Goal: Task Accomplishment & Management: Use online tool/utility

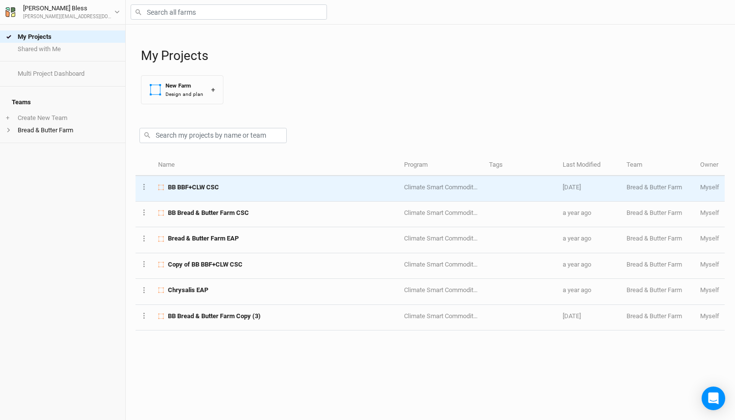
click at [184, 190] on span "BB BBF+CLW CSC" at bounding box center [193, 187] width 51 height 9
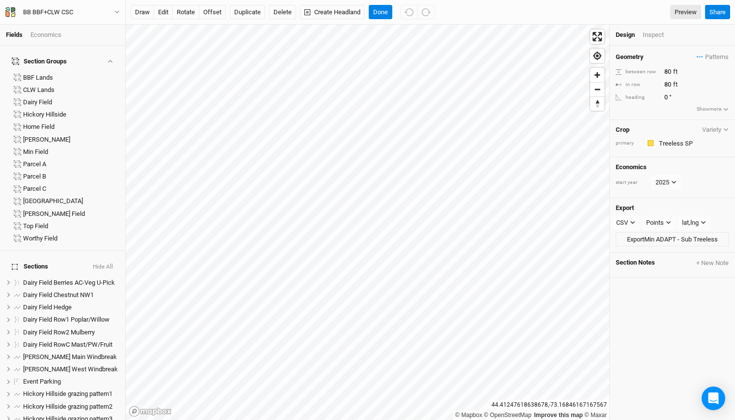
scroll to position [528, 0]
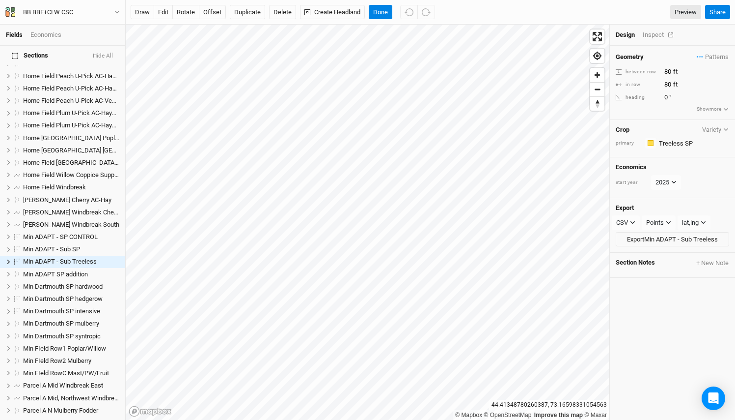
click at [661, 32] on div "Inspect" at bounding box center [660, 34] width 35 height 9
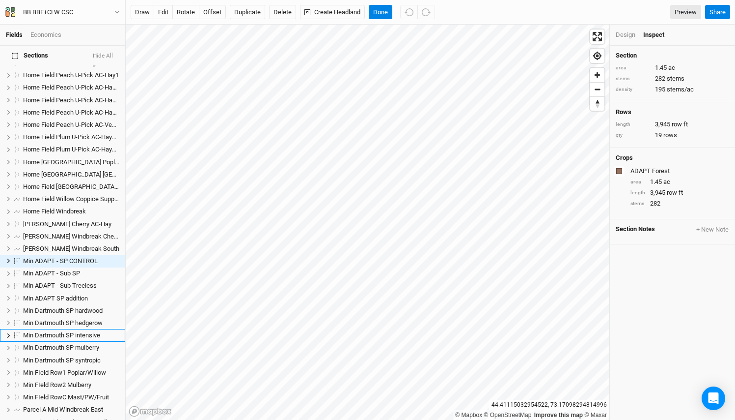
scroll to position [577, 0]
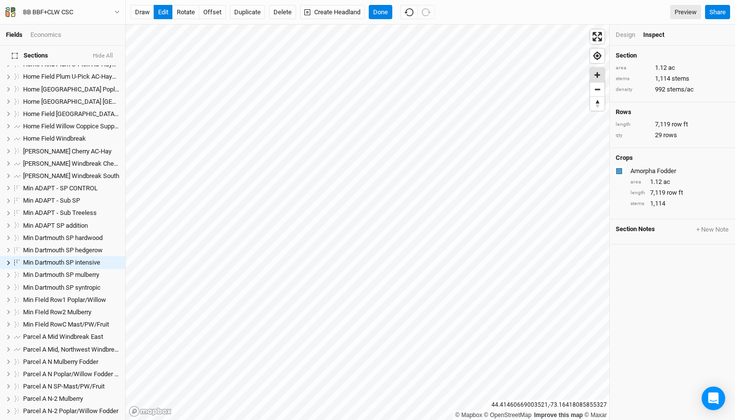
click at [597, 76] on span "Zoom in" at bounding box center [598, 75] width 14 height 14
click at [597, 90] on span "Zoom out" at bounding box center [598, 90] width 14 height 14
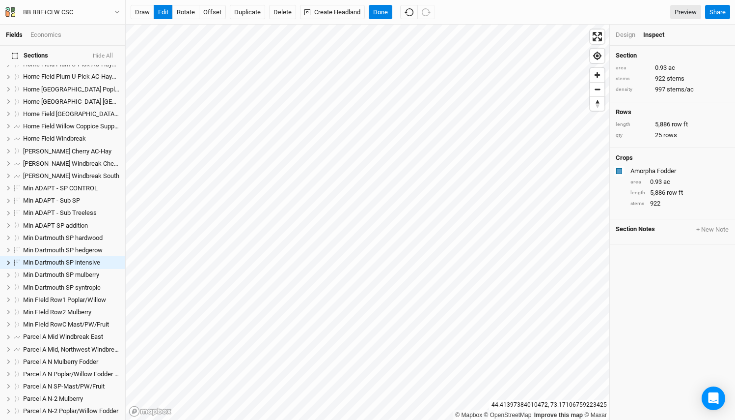
click at [291, 0] on html "Fields Economics Section Groups BBF Lands CLW Lands [GEOGRAPHIC_DATA] [GEOGRAPH…" at bounding box center [367, 210] width 735 height 420
click at [598, 93] on span "Zoom out" at bounding box center [598, 90] width 14 height 14
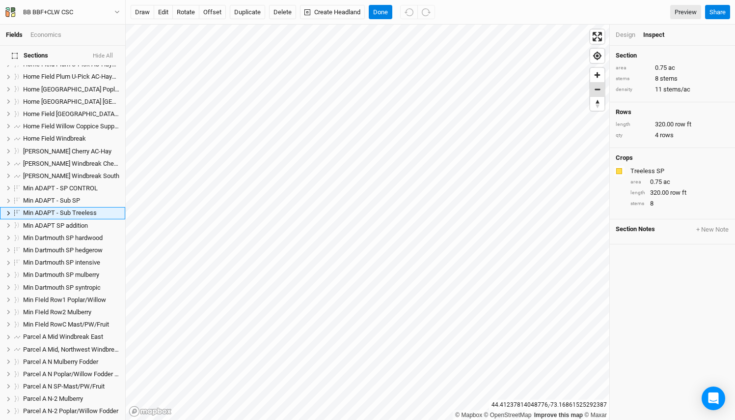
scroll to position [528, 0]
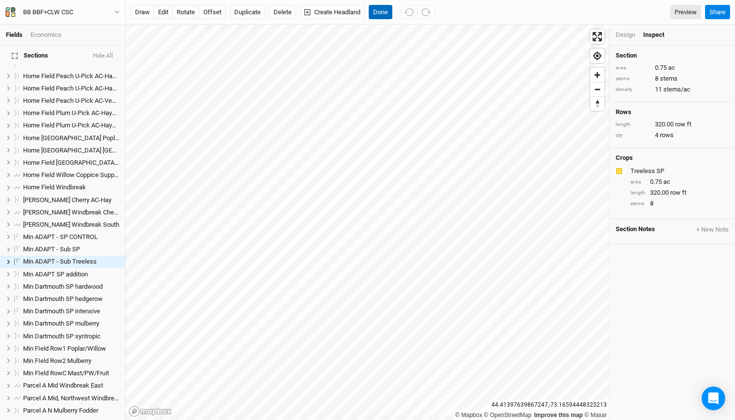
click at [380, 12] on button "Done" at bounding box center [381, 12] width 24 height 15
click at [628, 35] on div "Design" at bounding box center [626, 34] width 20 height 9
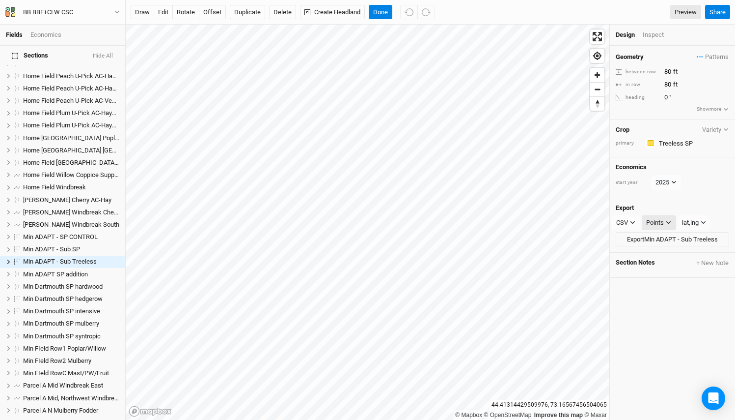
click at [662, 221] on div "Points" at bounding box center [656, 223] width 18 height 10
click at [666, 273] on span "Sections" at bounding box center [669, 270] width 31 height 11
click at [625, 218] on div "CSV" at bounding box center [623, 223] width 12 height 10
click at [635, 297] on span "SHP" at bounding box center [632, 300] width 16 height 11
click at [648, 240] on button "Export Min ADAPT - Sub Treeless" at bounding box center [672, 239] width 113 height 15
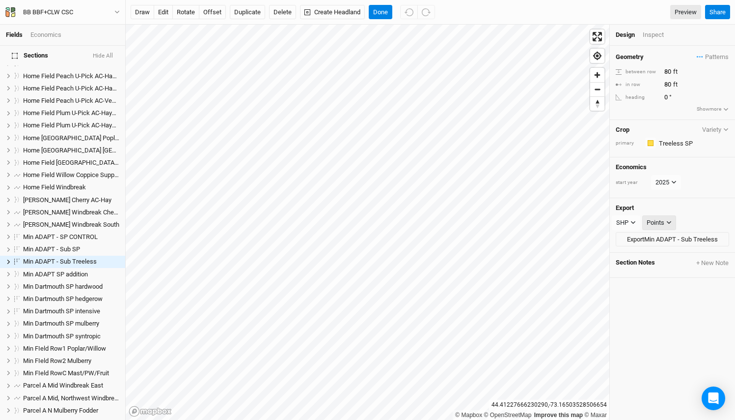
click at [662, 220] on div "Points" at bounding box center [656, 223] width 18 height 10
click at [653, 319] on div "Geometry Patterns SP - Mast/Polewood/Fruit view ADAPT view Intensive SP Amorpha…" at bounding box center [672, 233] width 125 height 374
click at [635, 221] on icon "button" at bounding box center [633, 222] width 4 height 3
click at [636, 271] on span "KML" at bounding box center [632, 270] width 16 height 11
click at [664, 220] on div "Points" at bounding box center [657, 223] width 18 height 10
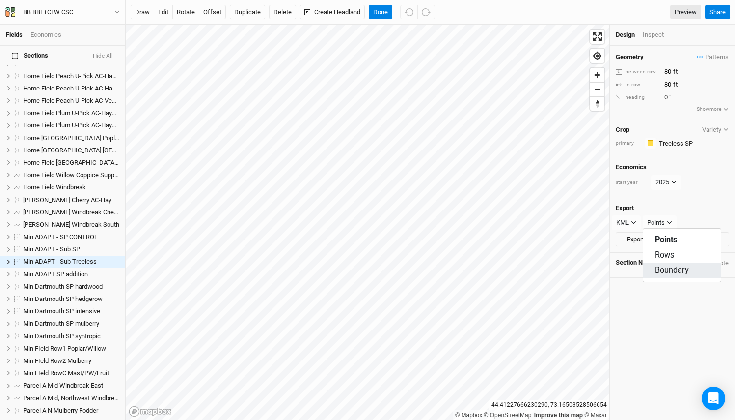
click at [671, 276] on button "Boundary" at bounding box center [683, 270] width 78 height 15
click at [645, 236] on button "Export Min ADAPT - Sub Treeless" at bounding box center [672, 239] width 113 height 15
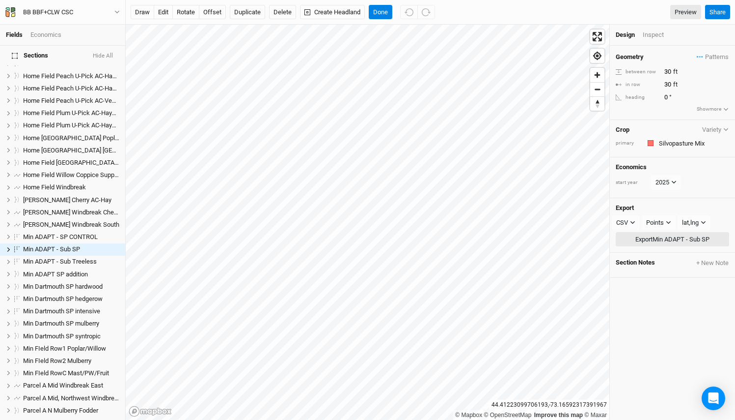
scroll to position [516, 0]
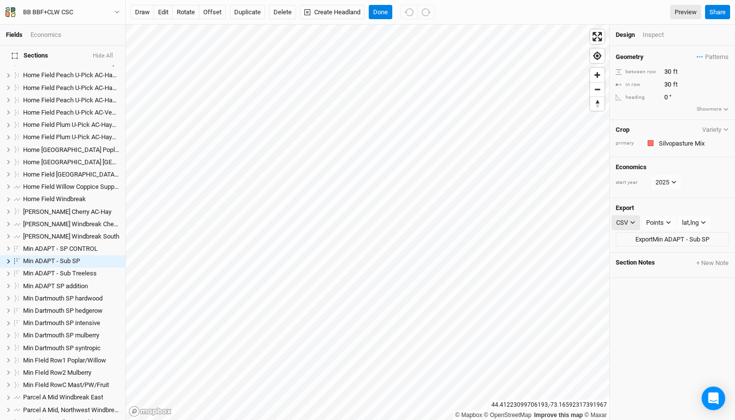
click at [627, 222] on div "CSV" at bounding box center [623, 223] width 12 height 10
click at [632, 269] on span "KML" at bounding box center [632, 270] width 16 height 11
click at [660, 218] on div "Points" at bounding box center [657, 223] width 18 height 10
click at [667, 266] on span "Boundary" at bounding box center [672, 270] width 34 height 11
click at [666, 235] on button "Export Min ADAPT - Sub SP" at bounding box center [672, 239] width 113 height 15
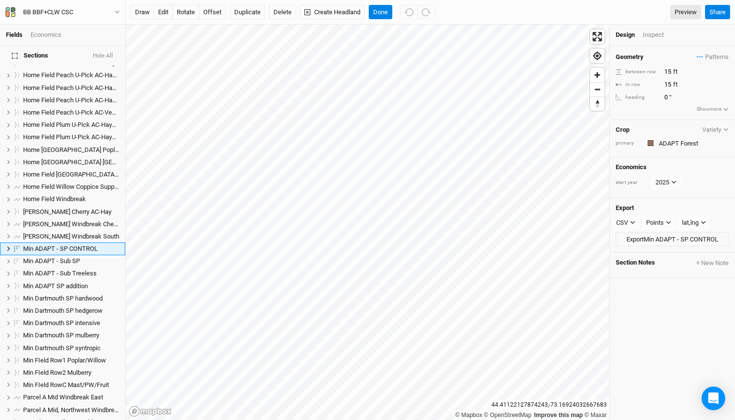
scroll to position [504, 0]
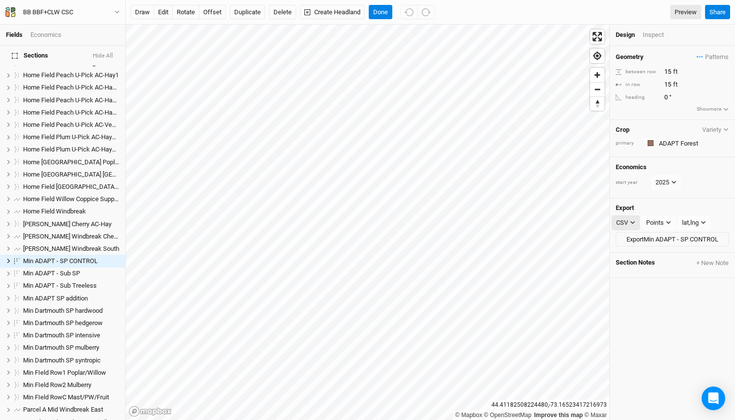
click at [630, 220] on icon "button" at bounding box center [632, 222] width 5 height 5
click at [637, 266] on span "KML" at bounding box center [632, 270] width 16 height 11
click at [664, 218] on div "Points" at bounding box center [657, 223] width 18 height 10
click at [667, 268] on span "Boundary" at bounding box center [672, 270] width 34 height 11
click at [658, 237] on button "Export Min ADAPT - SP CONTROL" at bounding box center [672, 239] width 113 height 15
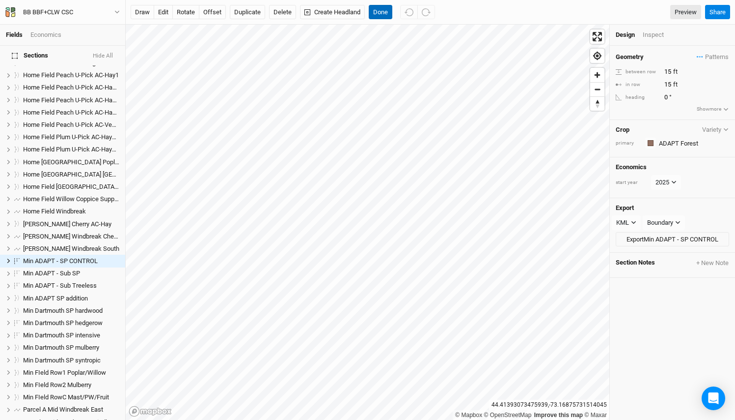
click at [377, 13] on button "Done" at bounding box center [381, 12] width 24 height 15
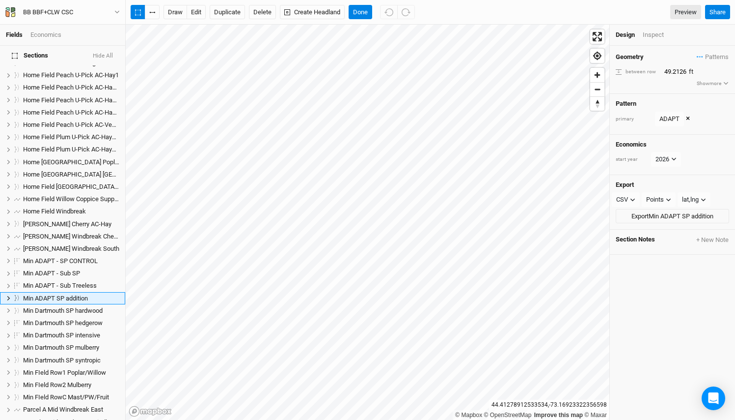
scroll to position [540, 0]
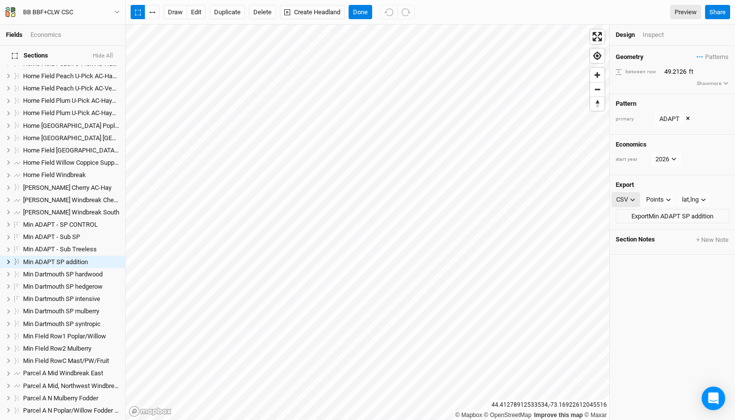
click at [621, 198] on div "CSV" at bounding box center [623, 200] width 12 height 10
click at [631, 248] on span "KML" at bounding box center [632, 246] width 16 height 11
click at [665, 215] on button "Export Min ADAPT SP addition" at bounding box center [672, 216] width 113 height 15
click at [659, 195] on div "Points" at bounding box center [657, 200] width 18 height 10
click at [664, 243] on span "Boundary" at bounding box center [672, 246] width 34 height 11
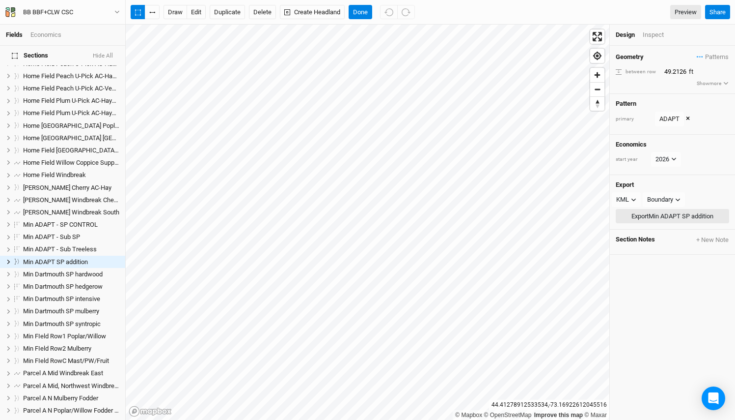
click at [657, 212] on button "Export Min ADAPT SP addition" at bounding box center [672, 216] width 113 height 15
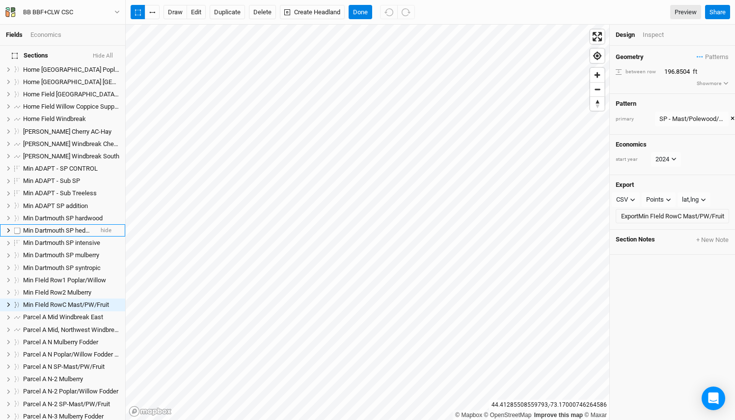
scroll to position [586, 0]
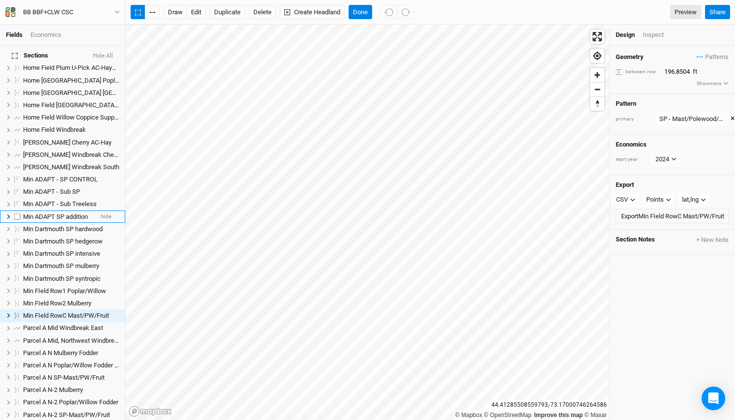
click at [46, 213] on span "Min ADAPT SP addition" at bounding box center [55, 216] width 65 height 7
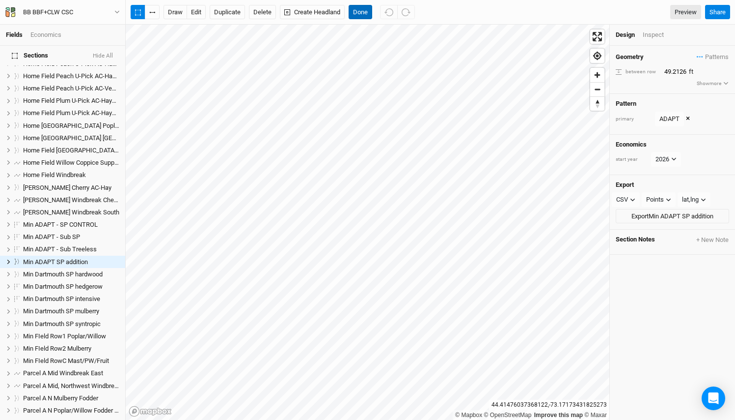
click at [366, 11] on button "Done" at bounding box center [361, 12] width 24 height 15
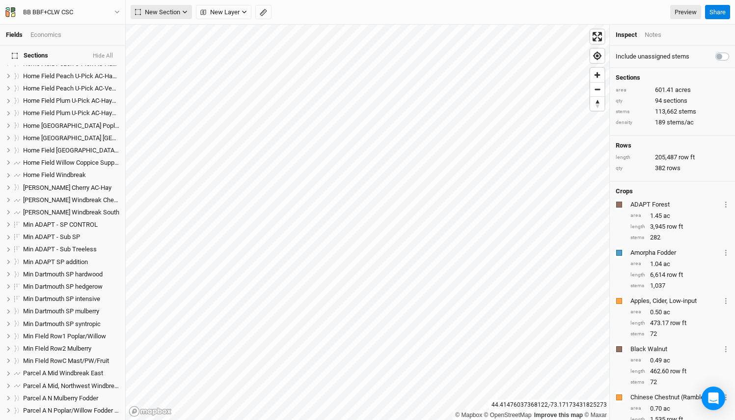
click at [182, 13] on button "New Section" at bounding box center [161, 12] width 61 height 15
click at [160, 32] on div "Grid" at bounding box center [159, 32] width 15 height 11
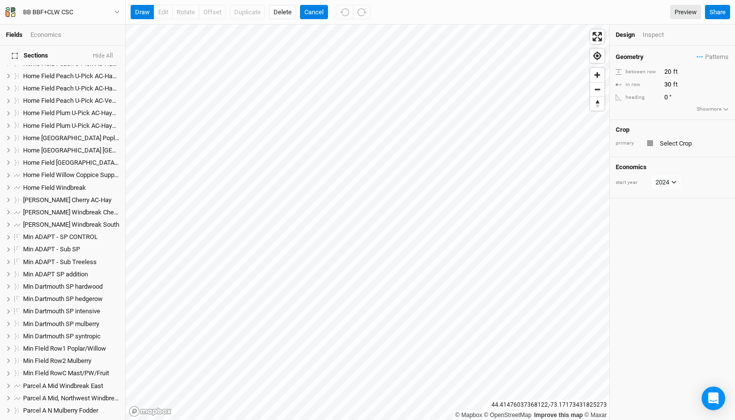
scroll to position [141, 0]
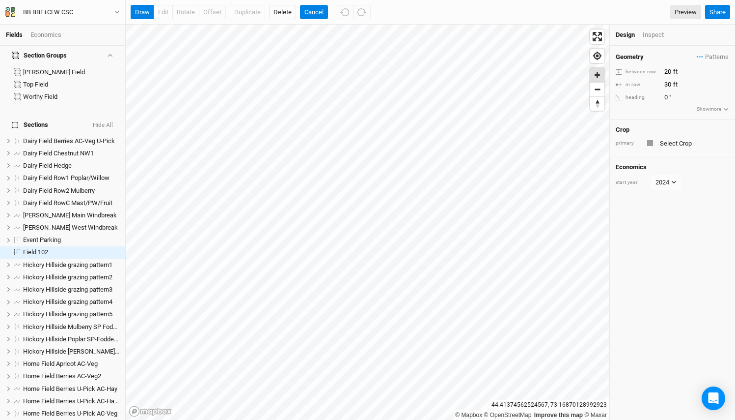
click at [598, 75] on span "Zoom in" at bounding box center [598, 75] width 14 height 14
click at [319, 8] on button "Cancel" at bounding box center [314, 12] width 28 height 15
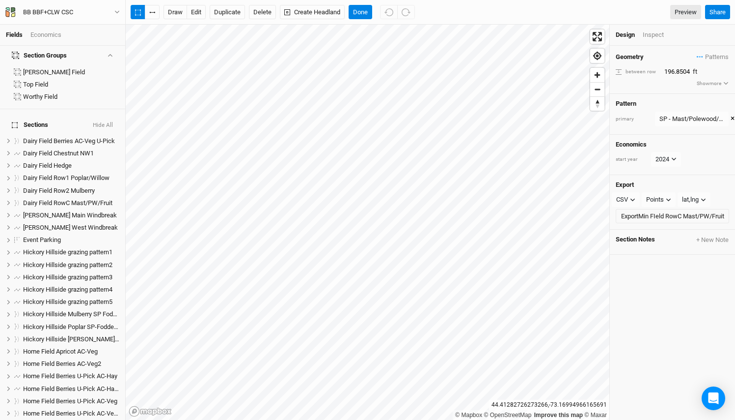
scroll to position [637, 0]
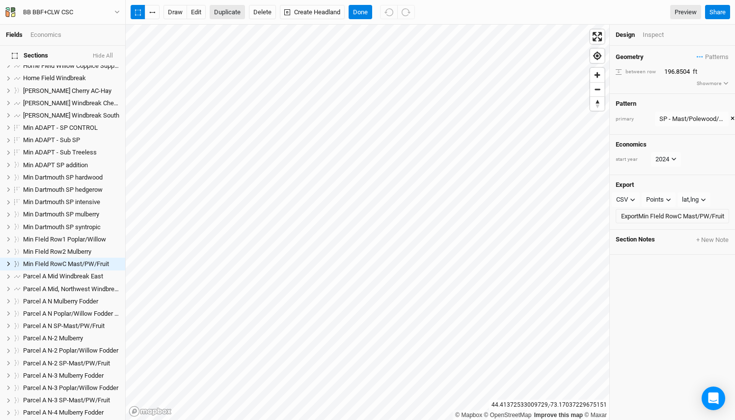
click at [226, 13] on button "Duplicate" at bounding box center [227, 12] width 35 height 15
click at [78, 260] on span "Min FIeld RowC Mast/PW/Fruit (1)" at bounding box center [70, 263] width 95 height 7
click at [56, 260] on input "Min FIeld RowC Mast/PW/Fruit (1)" at bounding box center [55, 264] width 66 height 9
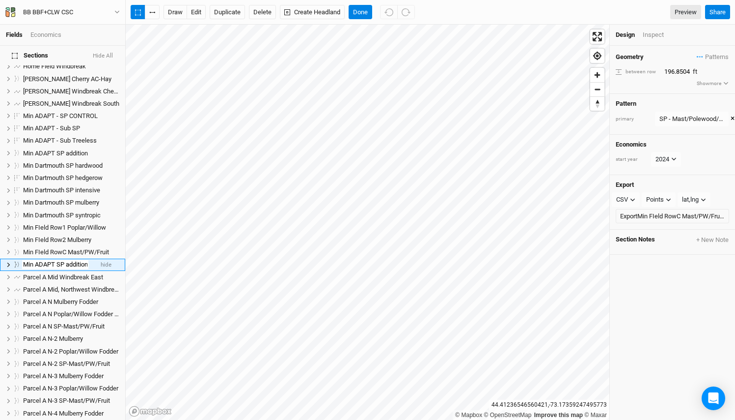
type input "Min ADAPT SP addition control treeless"
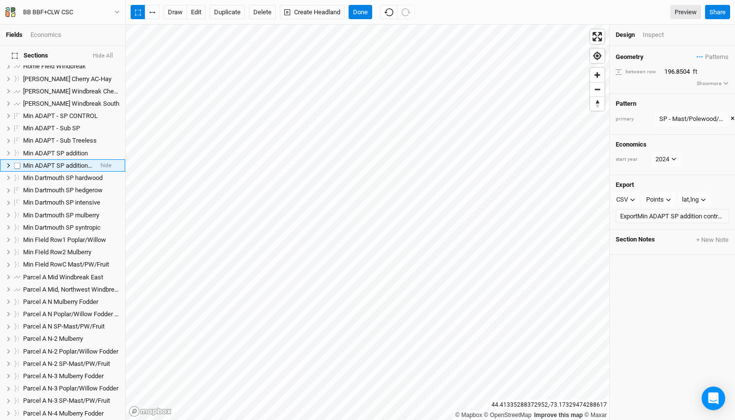
click at [74, 162] on span "Min ADAPT SP addition control treeless" at bounding box center [78, 165] width 110 height 7
click at [58, 161] on input "Min ADAPT SP addition control treeless" at bounding box center [55, 165] width 66 height 9
click at [65, 149] on span "Min ADAPT SP addition" at bounding box center [55, 152] width 65 height 7
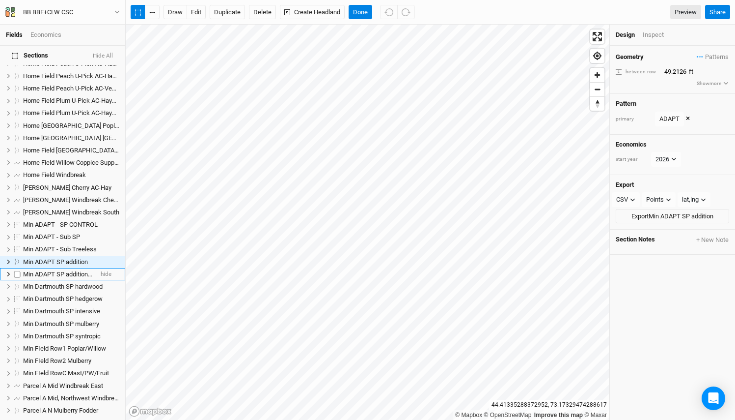
click at [77, 270] on span "Min ADAPT SP addition control treeless" at bounding box center [78, 273] width 110 height 7
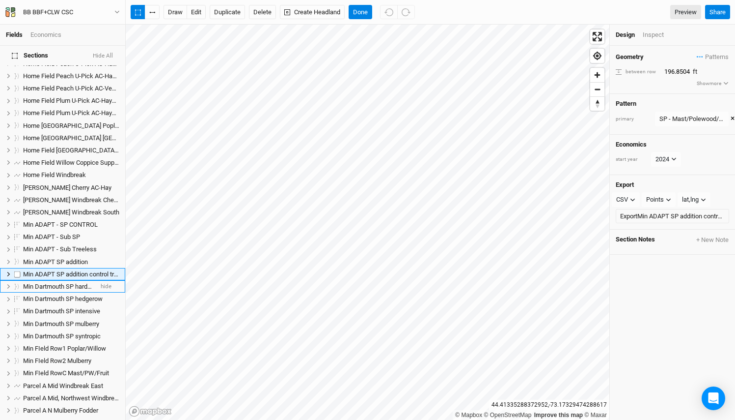
scroll to position [552, 0]
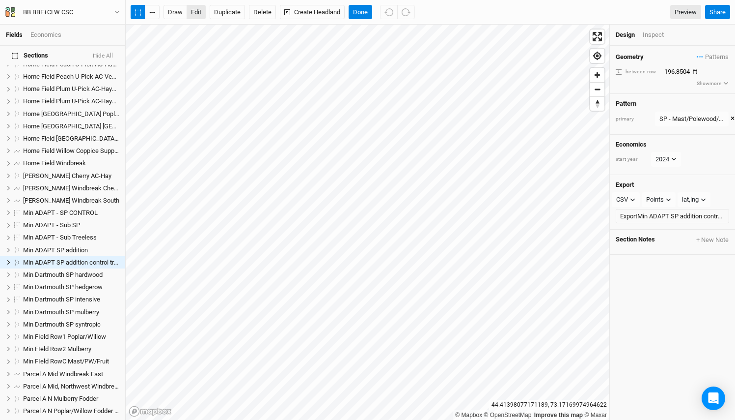
click at [199, 10] on button "edit" at bounding box center [196, 12] width 19 height 15
click at [598, 75] on span "Zoom in" at bounding box center [598, 75] width 14 height 14
click at [600, 90] on span "Zoom out" at bounding box center [598, 90] width 14 height 14
click at [594, 76] on span "Zoom in" at bounding box center [598, 75] width 14 height 14
click at [364, 14] on button "Done" at bounding box center [361, 12] width 24 height 15
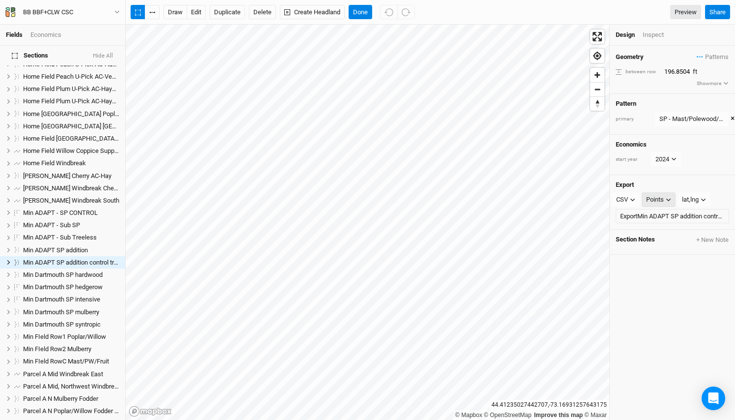
click at [664, 196] on div "Points" at bounding box center [656, 200] width 18 height 10
click at [635, 265] on div "Geometry Patterns SP - Mast/Polewood/Fruit view ADAPT view Intensive SP Amorpha…" at bounding box center [672, 233] width 125 height 374
click at [629, 194] on button "CSV" at bounding box center [626, 199] width 28 height 15
click at [641, 249] on span "KML" at bounding box center [632, 246] width 16 height 11
click at [669, 198] on icon "button" at bounding box center [670, 199] width 4 height 3
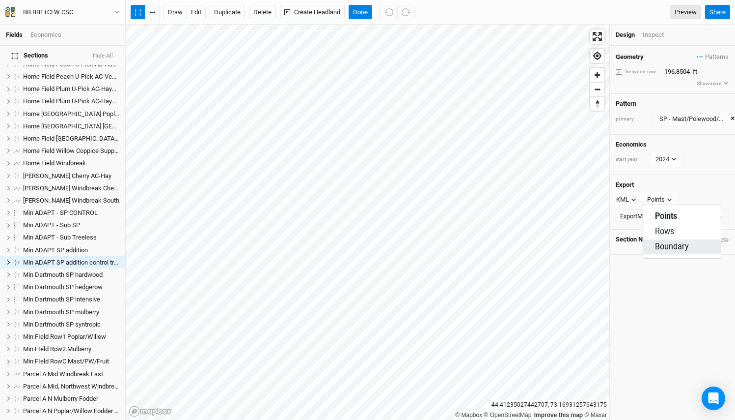
click at [672, 246] on span "Boundary" at bounding box center [672, 246] width 34 height 11
click at [667, 210] on button "Export Min ADAPT SP addition control treeless" at bounding box center [672, 216] width 113 height 15
